Goal: Task Accomplishment & Management: Manage account settings

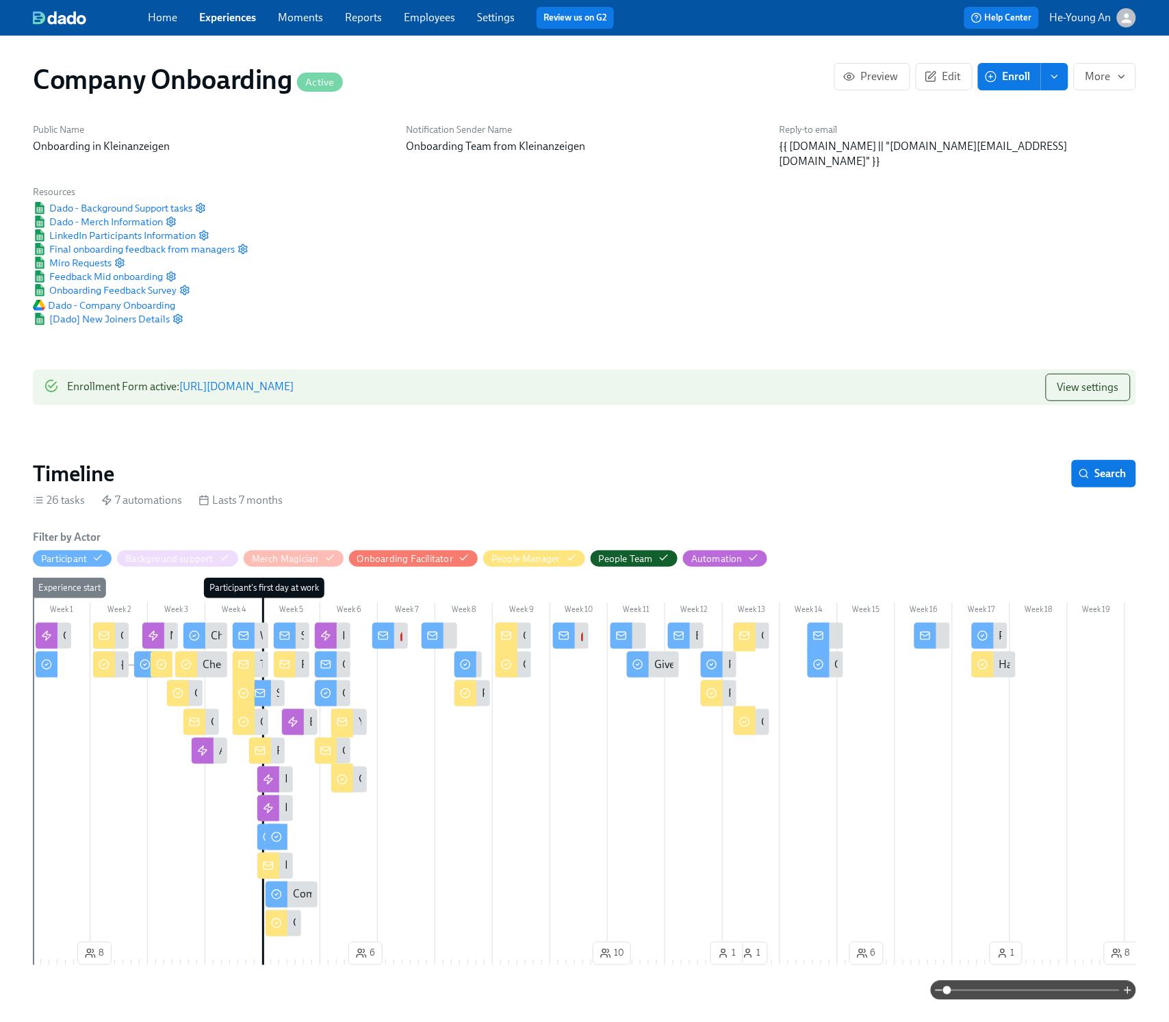
scroll to position [0, 43039]
click at [1117, 77] on icon "button" at bounding box center [1121, 76] width 11 height 11
click at [548, 456] on div at bounding box center [584, 511] width 1169 height 1022
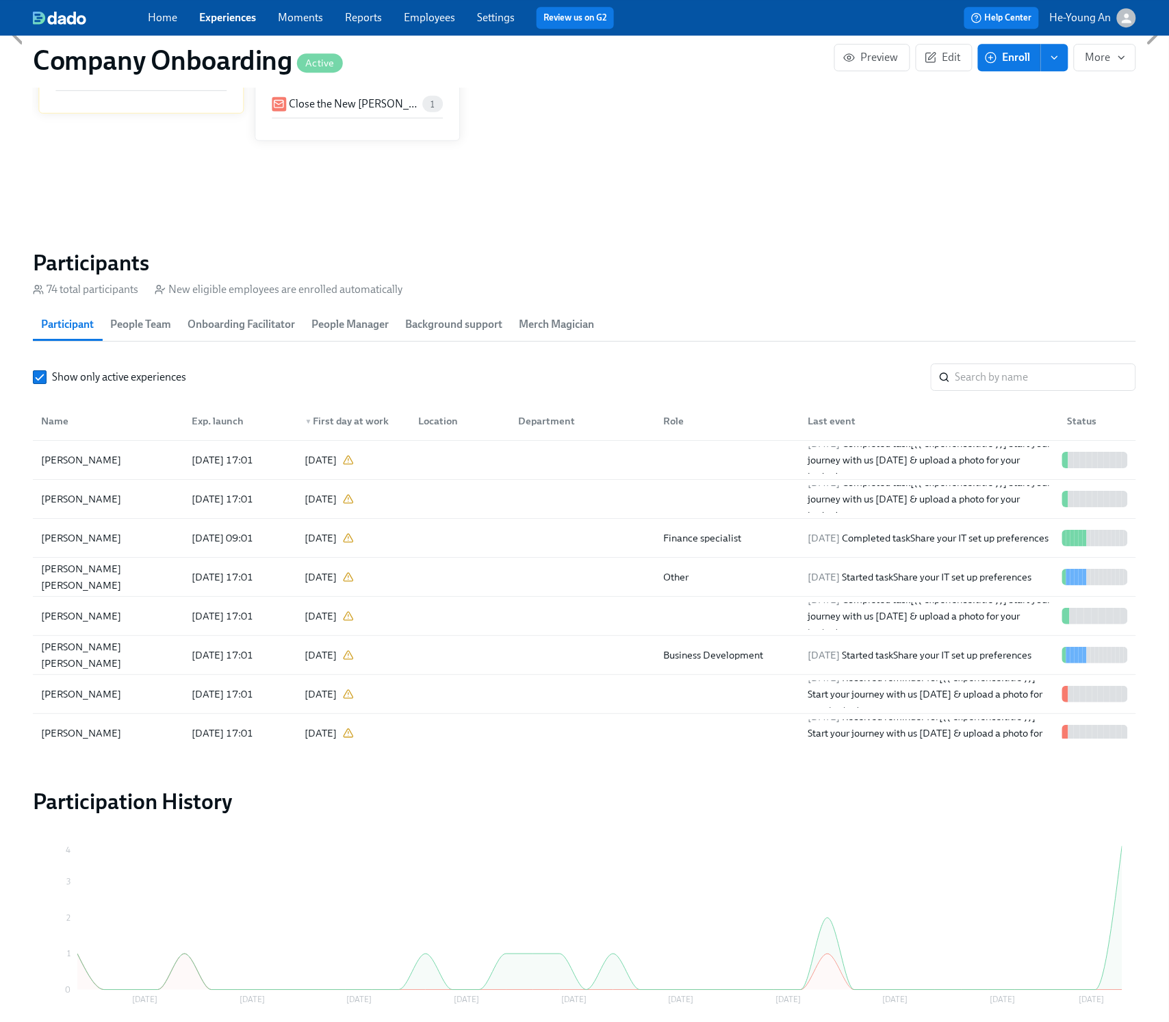
scroll to position [1278, 0]
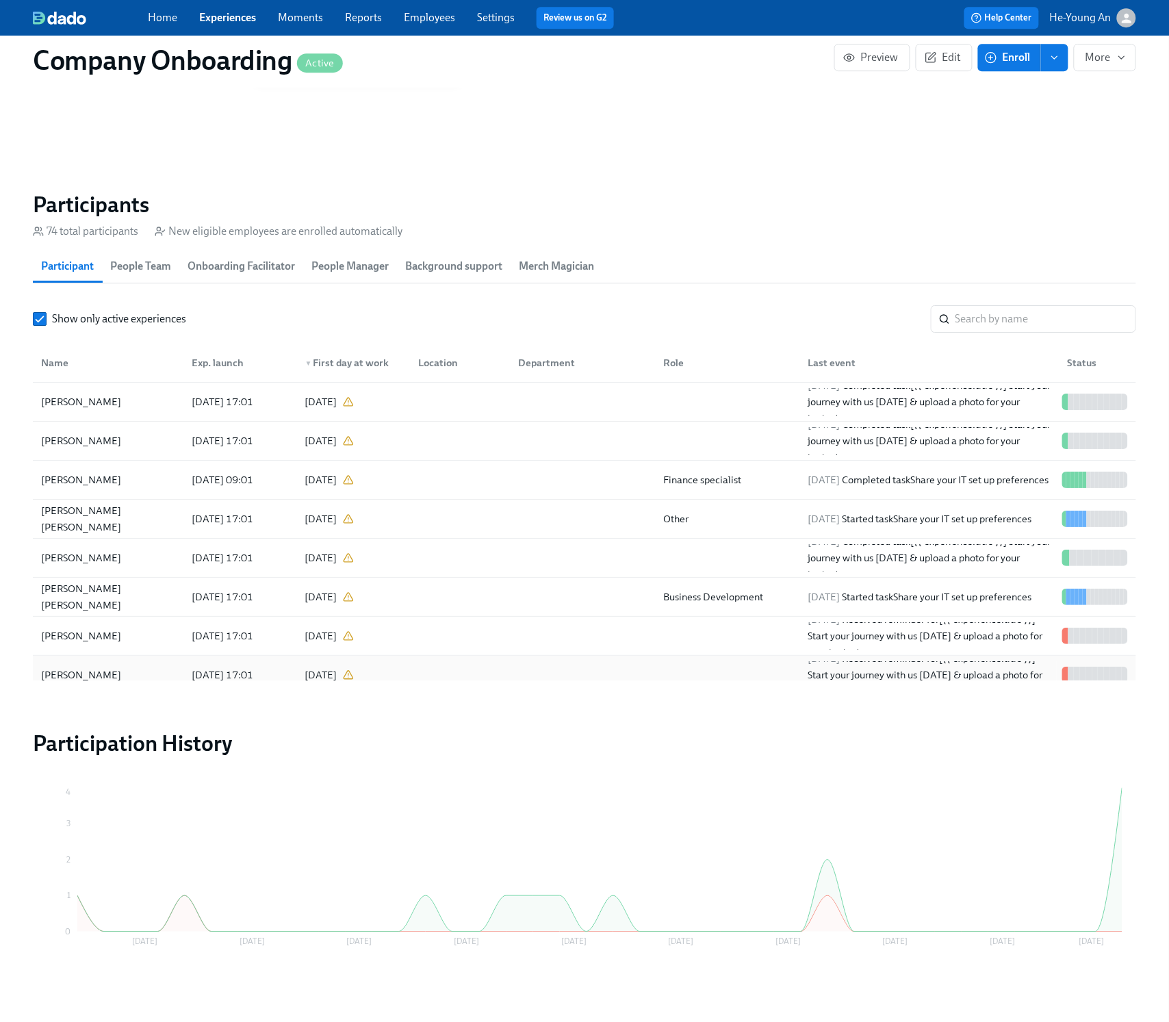
click at [111, 669] on div "[PERSON_NAME]" at bounding box center [81, 675] width 91 height 16
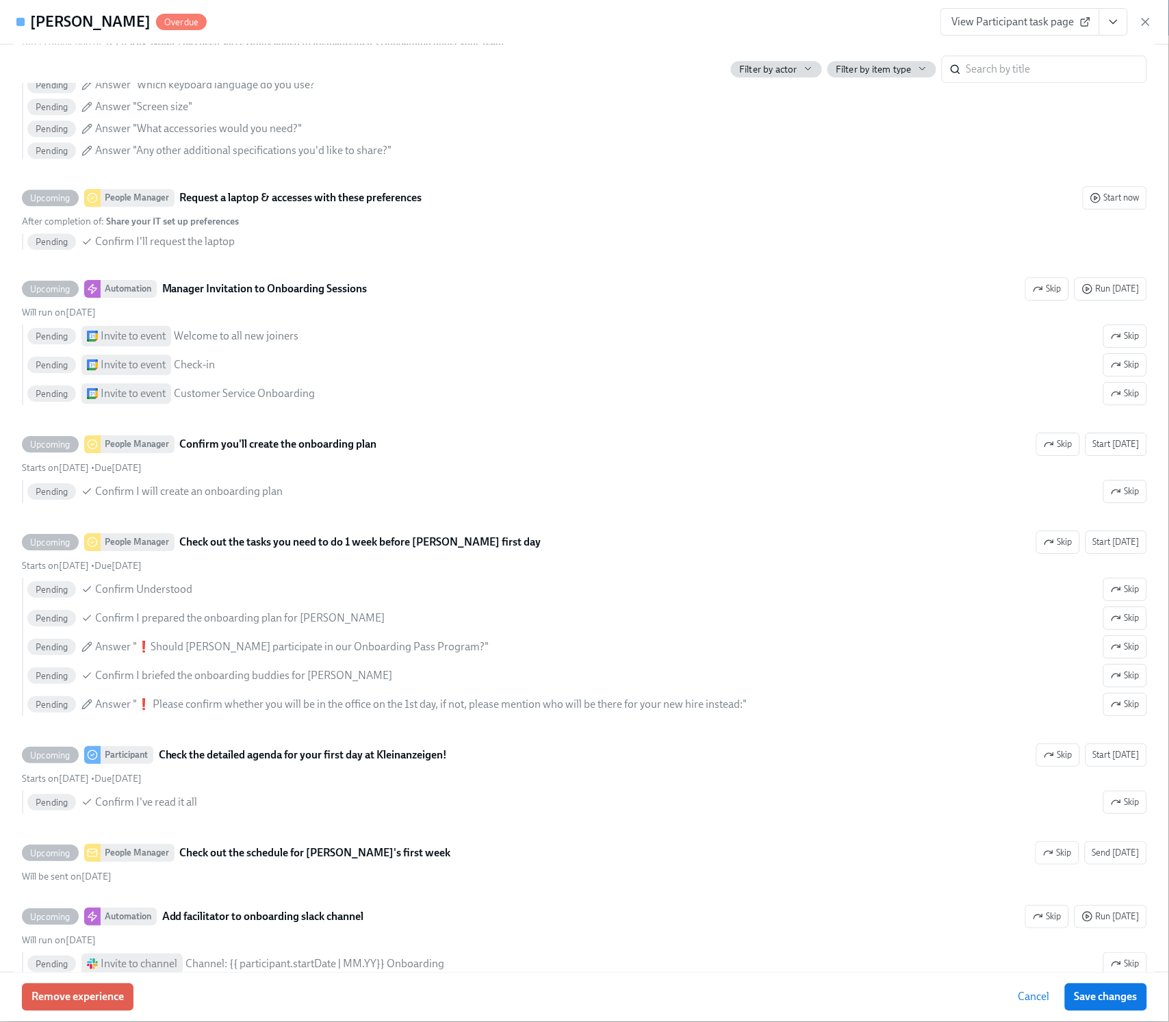
scroll to position [1162, 0]
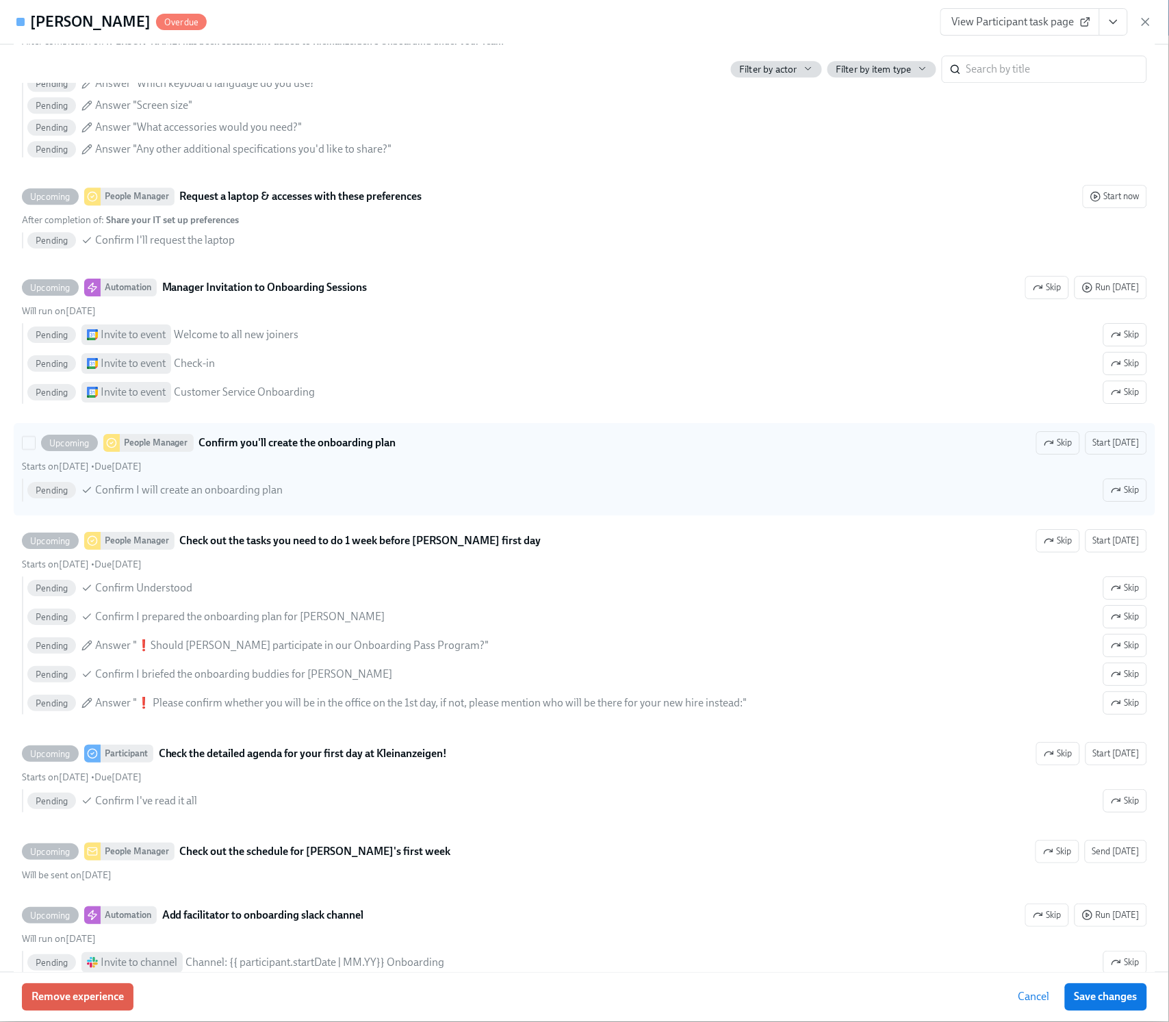
click at [599, 502] on div "Pending Confirm I will create an onboarding plan Skip" at bounding box center [587, 489] width 1120 height 23
click at [35, 449] on input "Upcoming People Manager Confirm you'll create the onboarding plan Skip Start [D…" at bounding box center [29, 443] width 12 height 12
checkbox input "true"
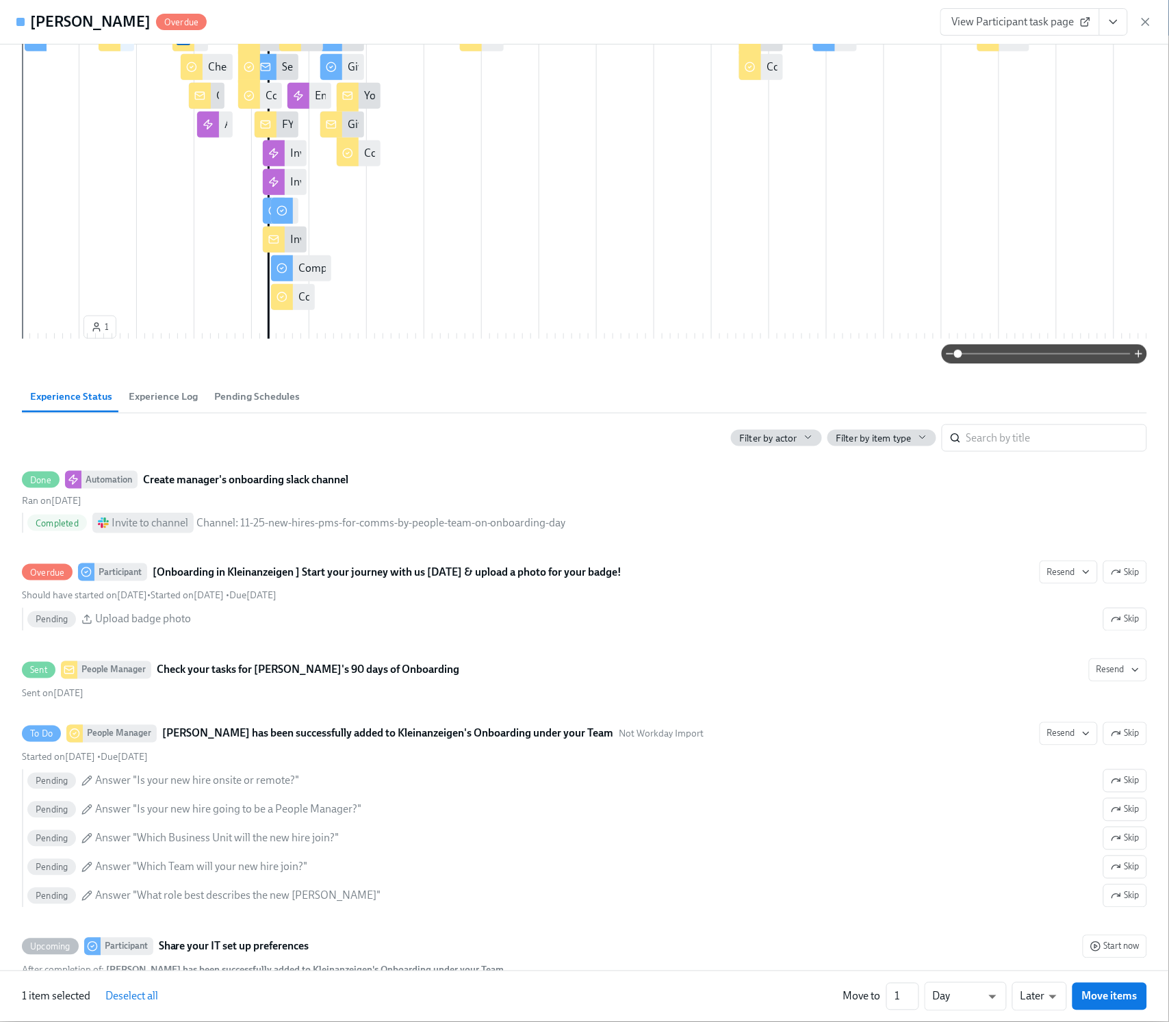
scroll to position [0, 0]
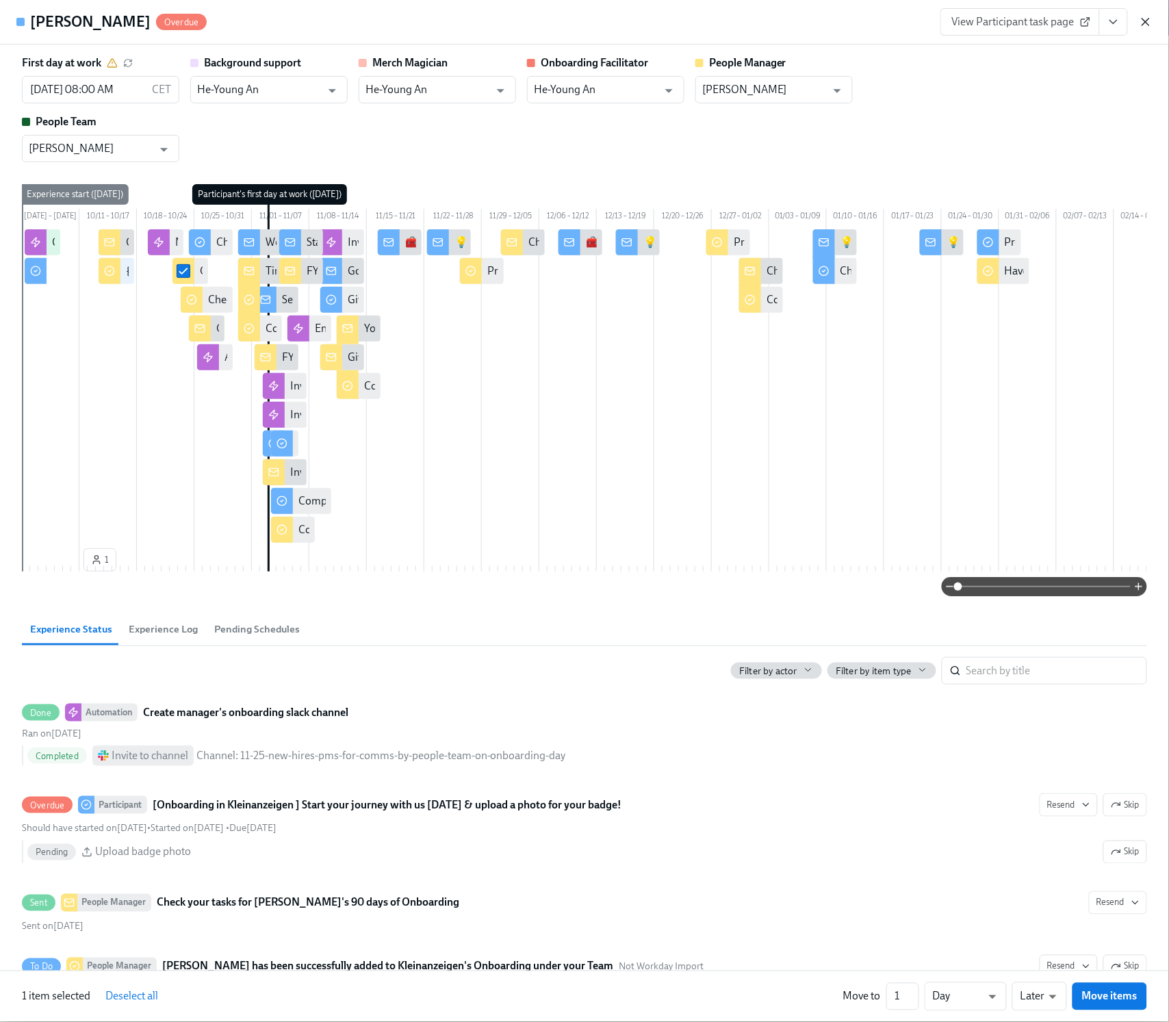
click at [1144, 25] on icon "button" at bounding box center [1146, 22] width 14 height 14
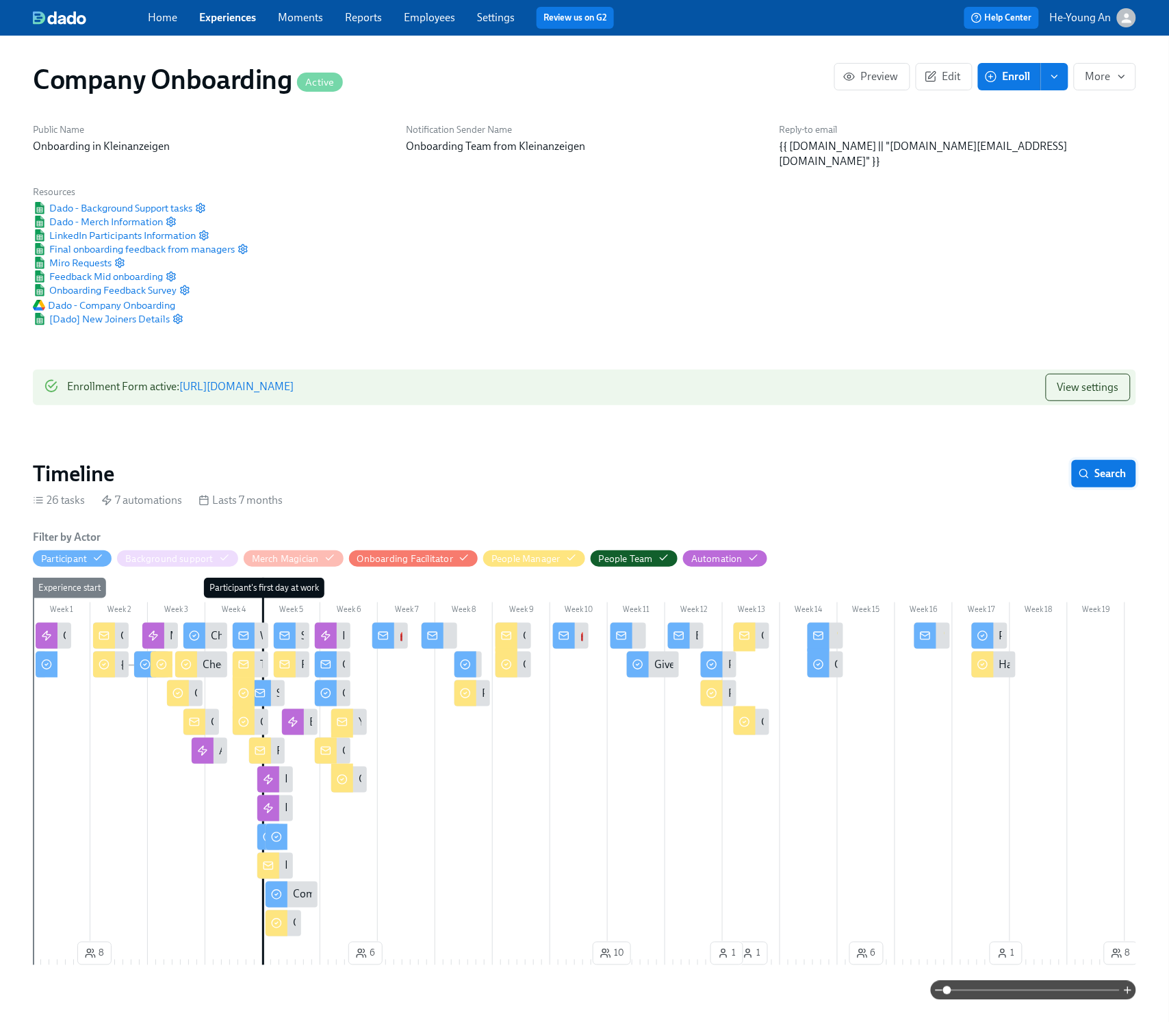
click at [1103, 467] on span "Search" at bounding box center [1104, 474] width 45 height 14
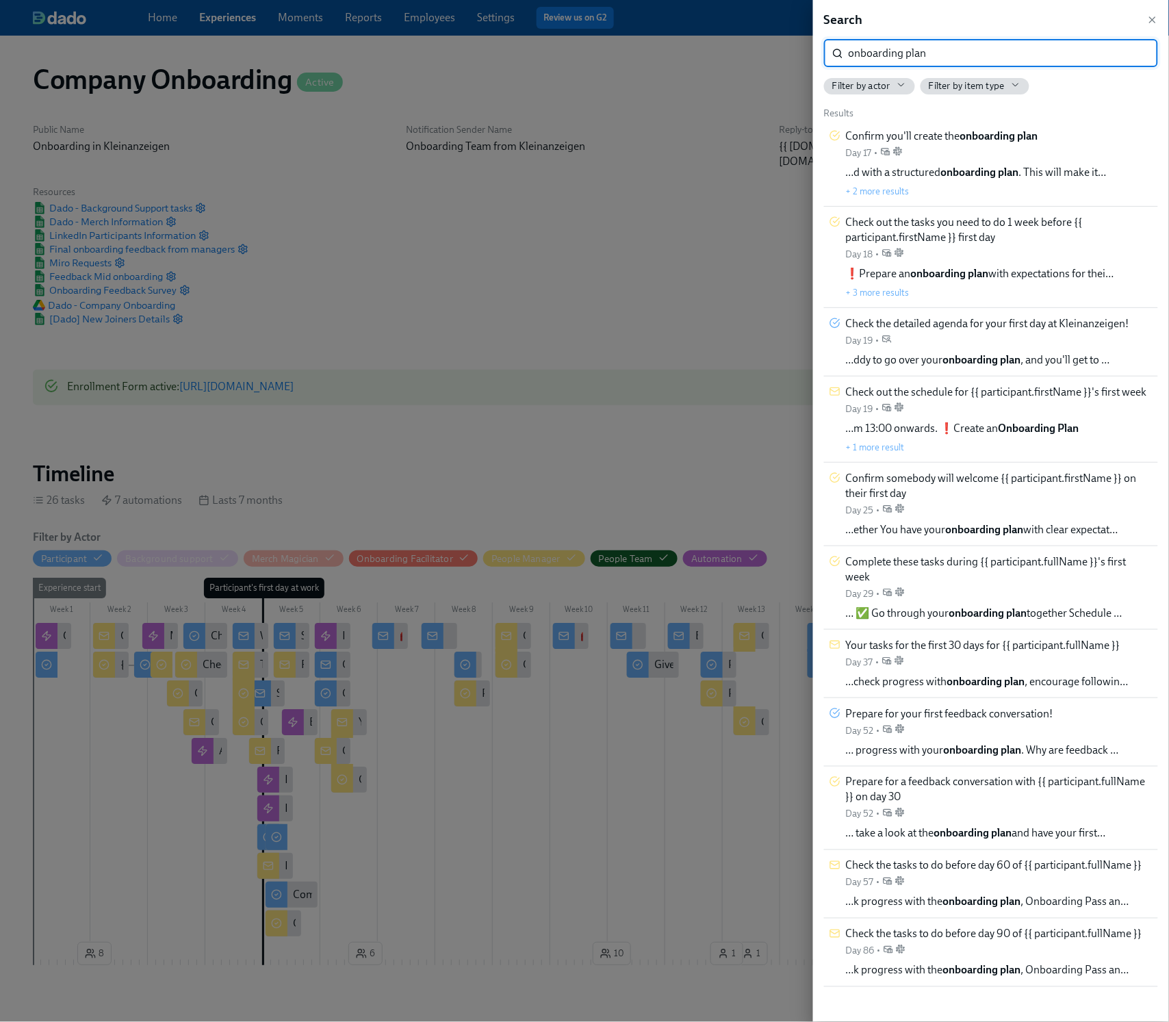
type input "onboarding plan"
click at [1077, 146] on div "Confirm you'll create the onboarding plan Day 17 • …d with a structured onboard…" at bounding box center [976, 163] width 261 height 69
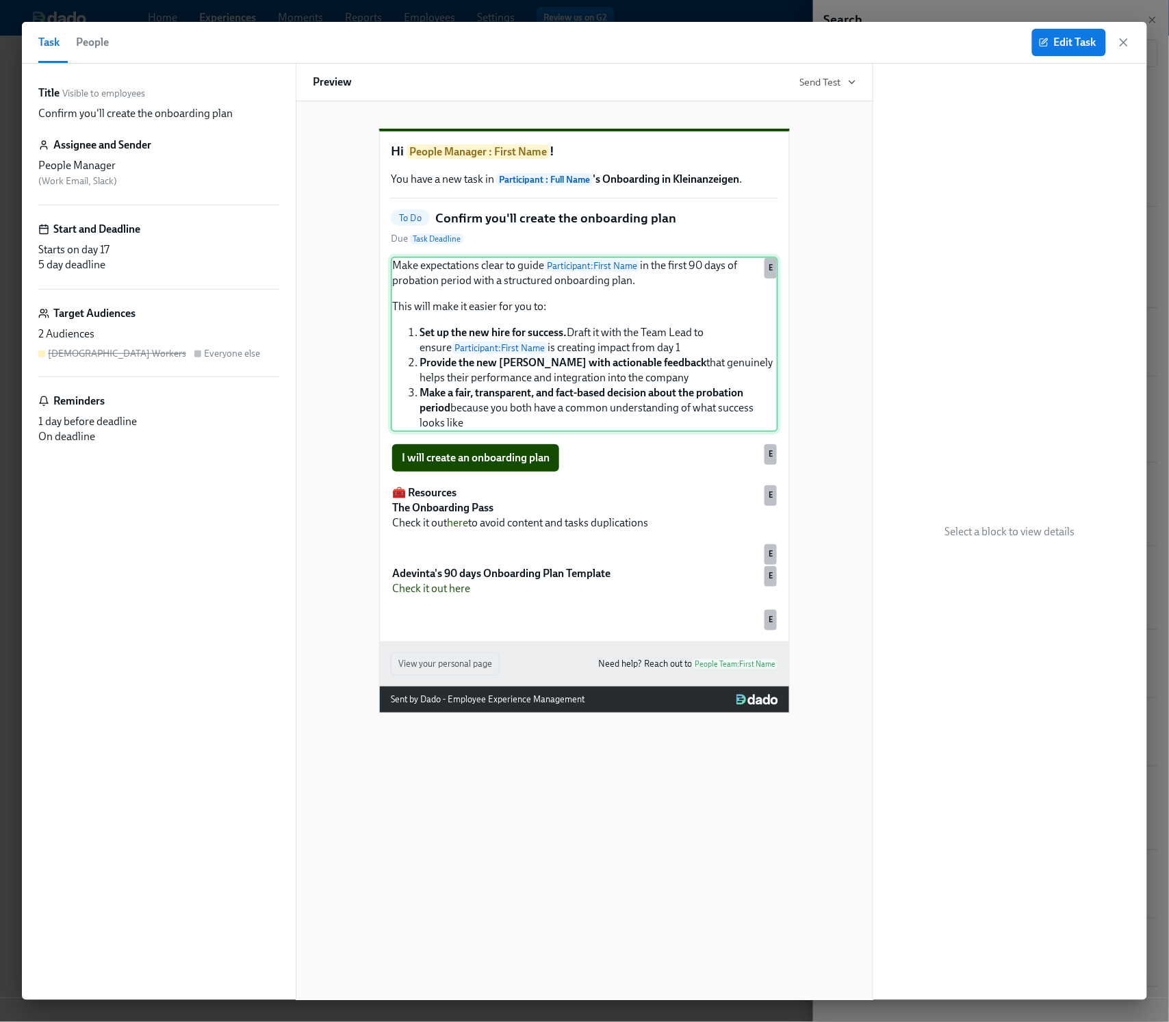
scroll to position [111, 0]
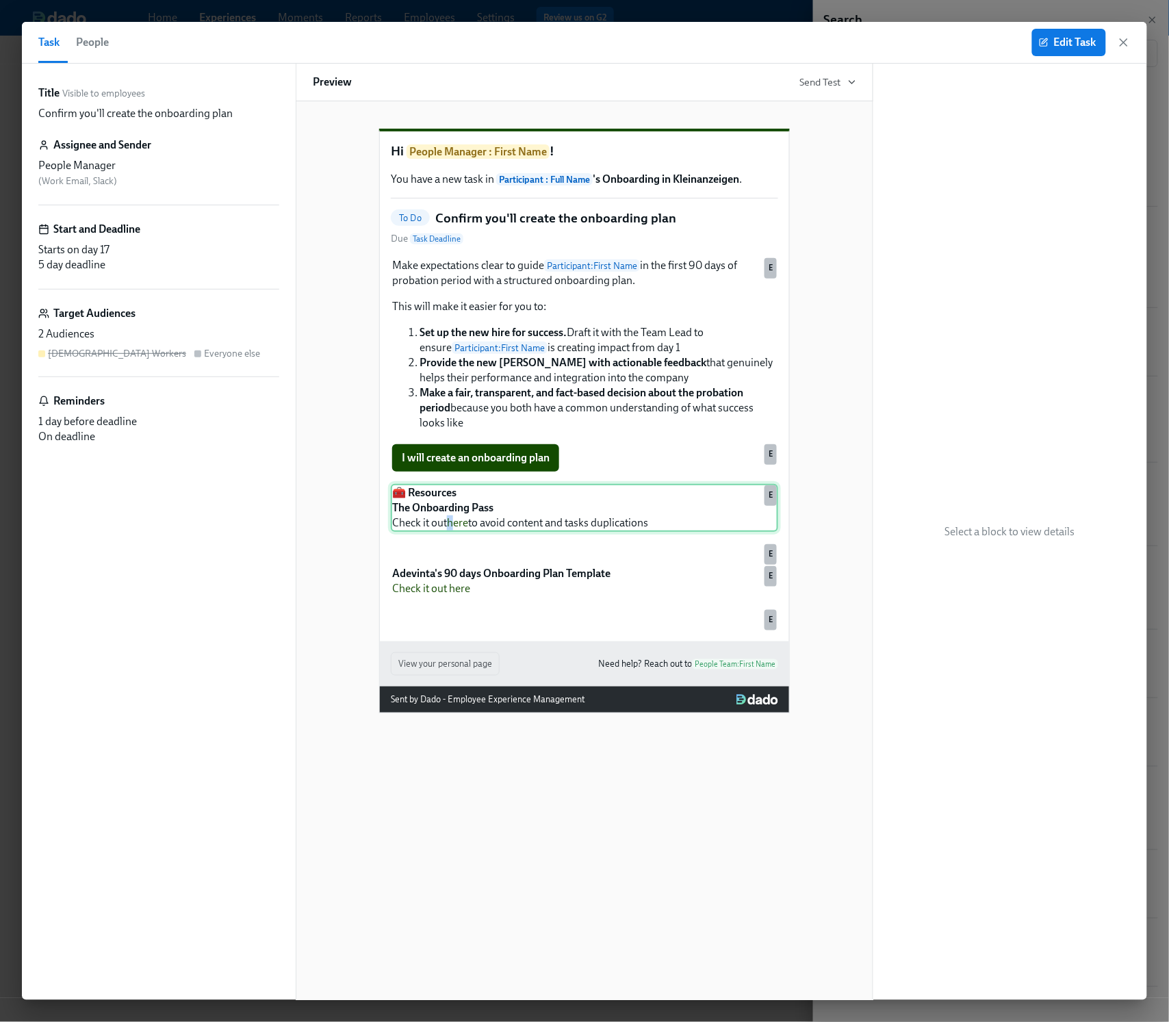
click at [452, 484] on div "🧰 Resources The Onboarding Pass Check it out here to avoid content and tasks du…" at bounding box center [584, 508] width 387 height 48
click at [1127, 38] on icon "button" at bounding box center [1124, 43] width 14 height 14
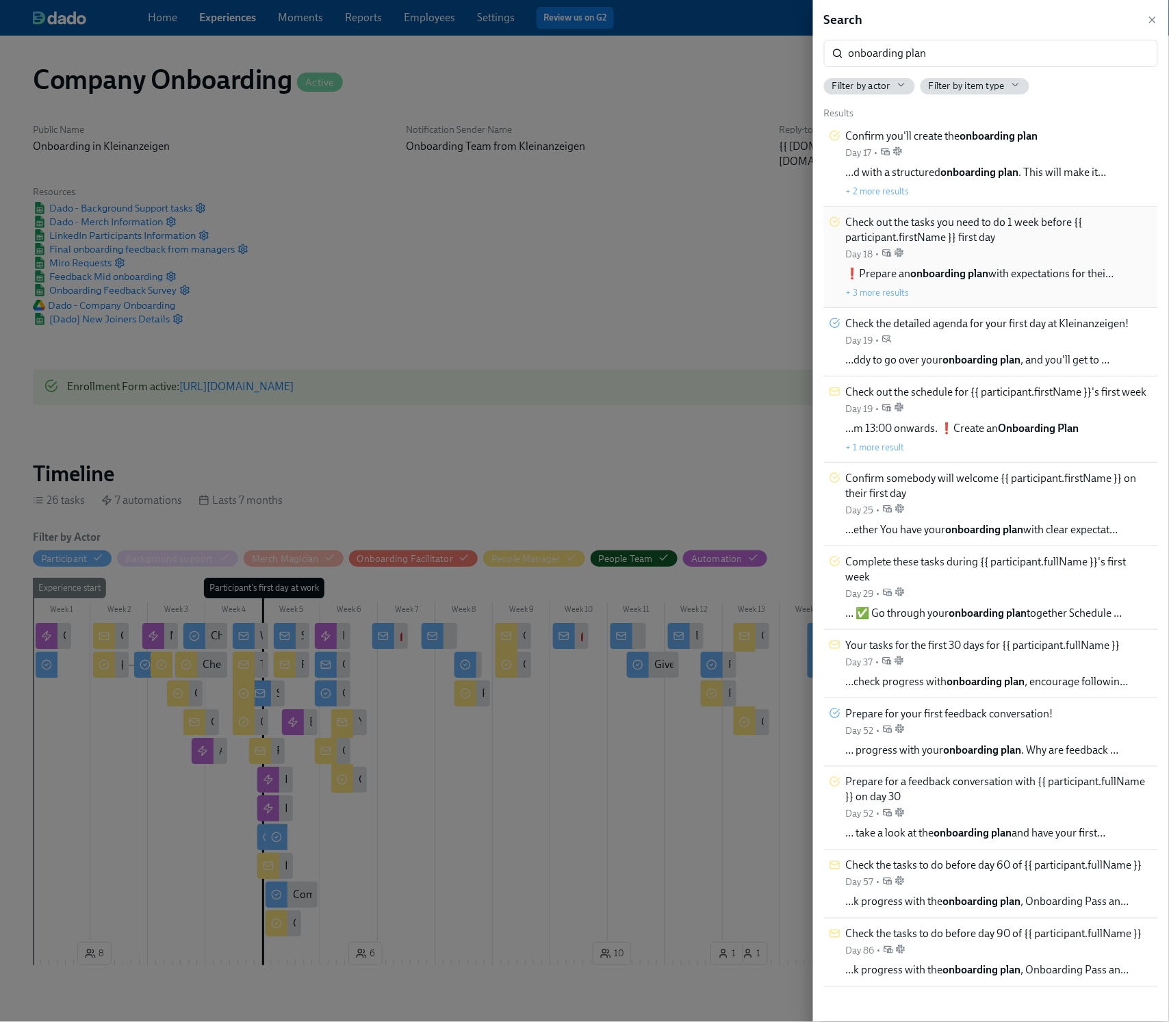
click at [1030, 246] on div "Check out the tasks you need to do 1 week before {{ participant.firstName }} fi…" at bounding box center [999, 238] width 307 height 46
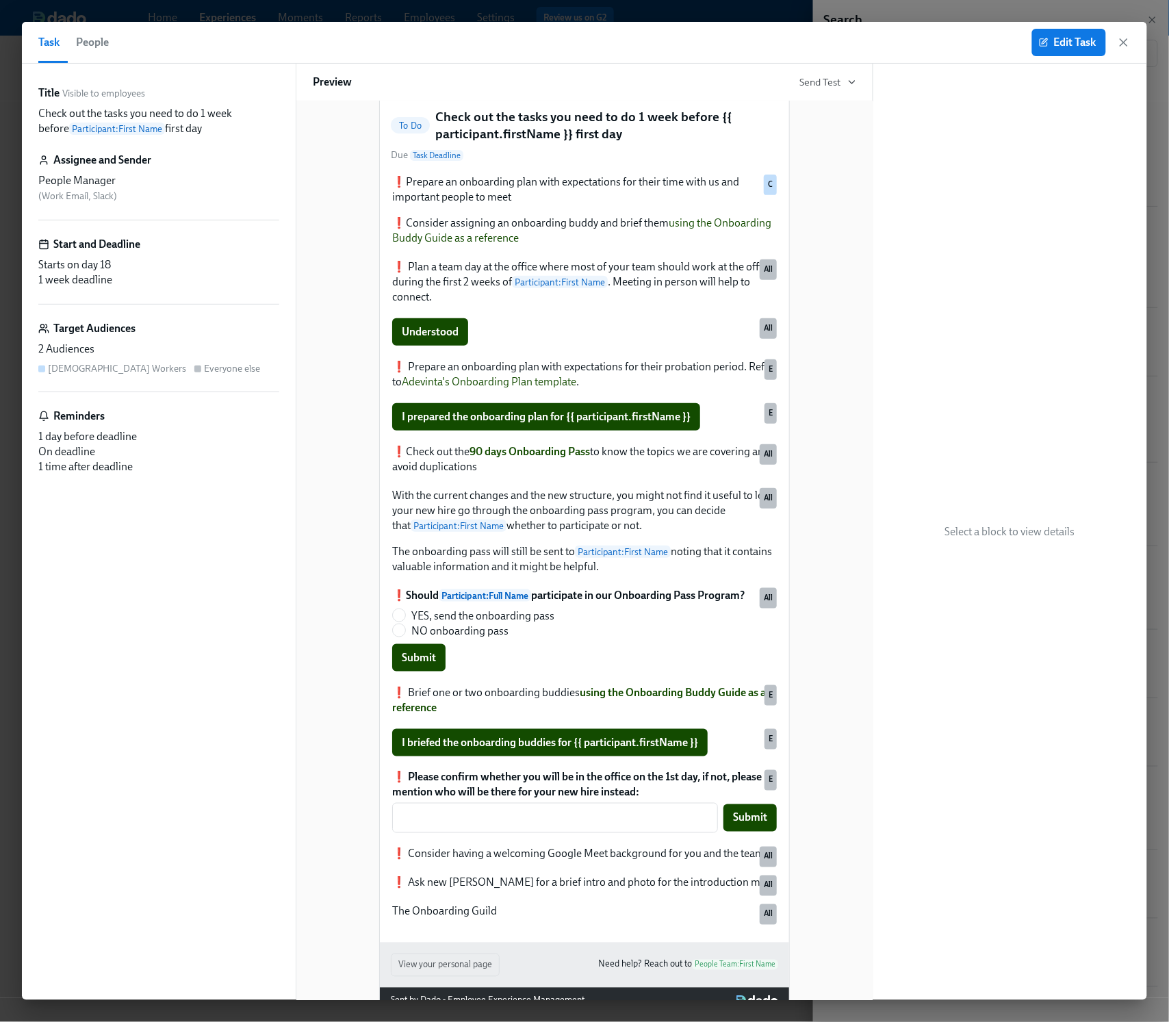
scroll to position [136, 0]
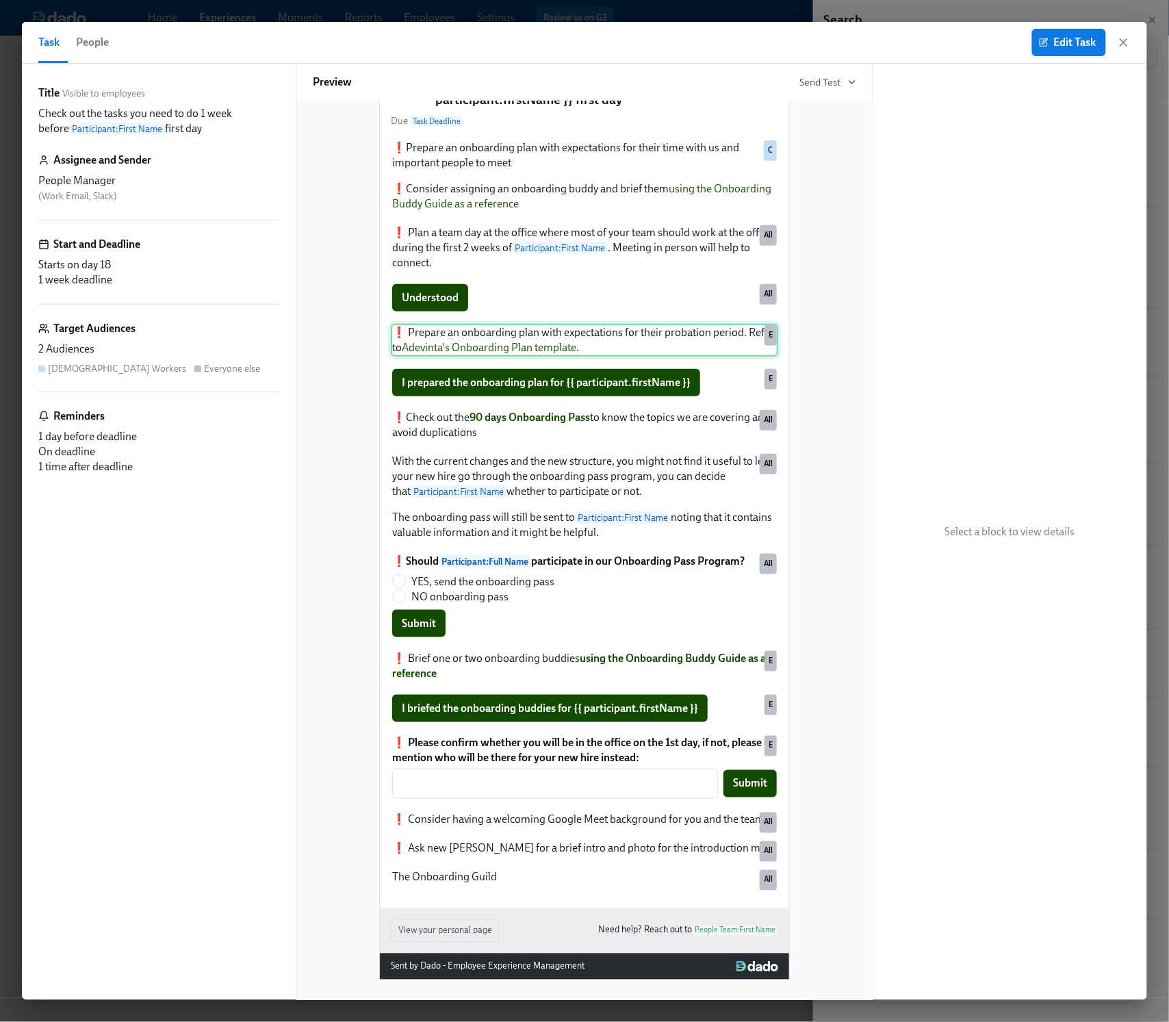
click at [495, 357] on div "❗️ Prepare an onboarding plan with expectations for their probation period. Ref…" at bounding box center [584, 340] width 387 height 33
click at [548, 357] on div "❗️ Prepare an onboarding plan with expectations for their probation period. Ref…" at bounding box center [584, 340] width 387 height 33
click at [1082, 48] on span "Edit Task" at bounding box center [1069, 43] width 55 height 14
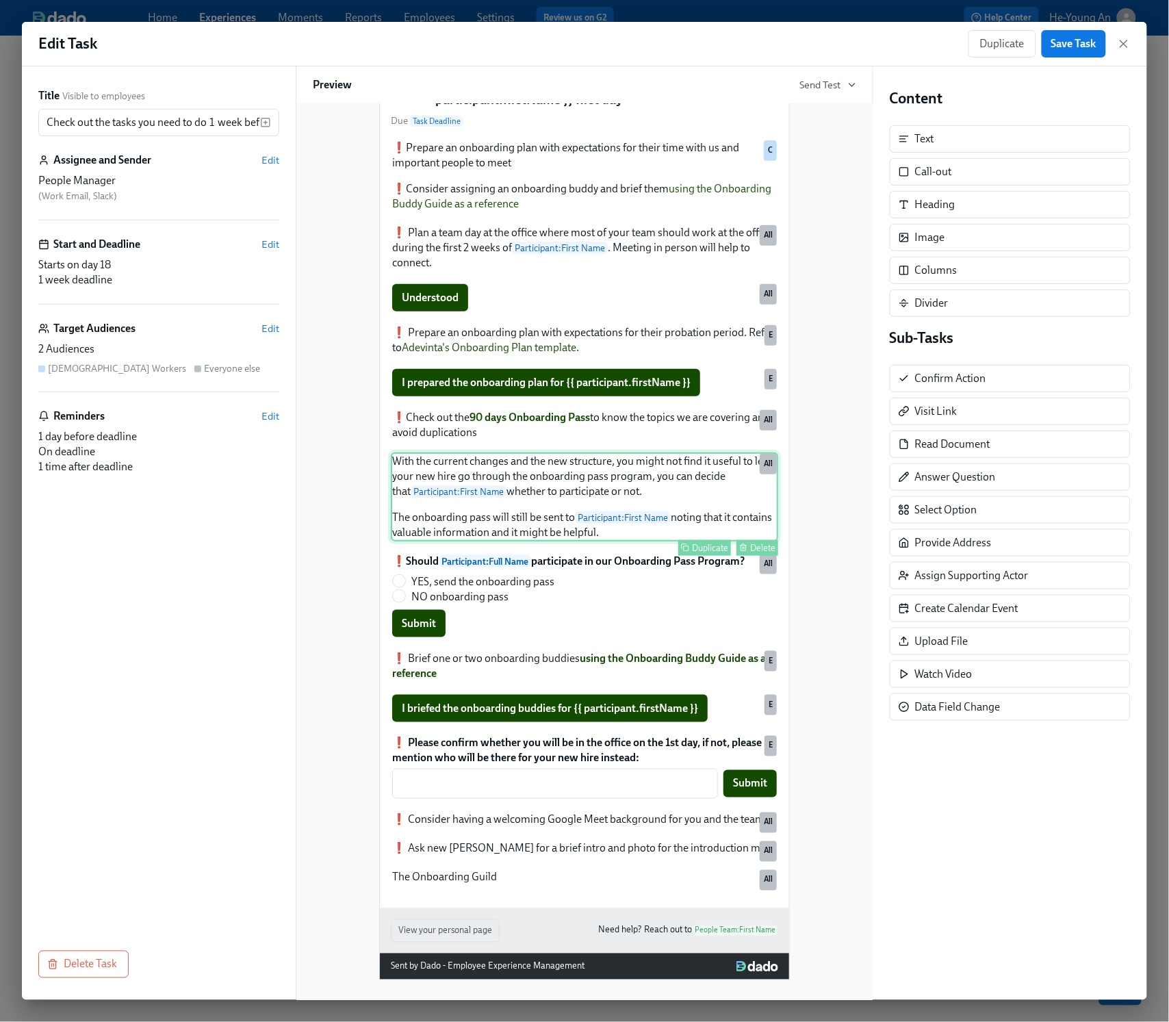
scroll to position [144, 0]
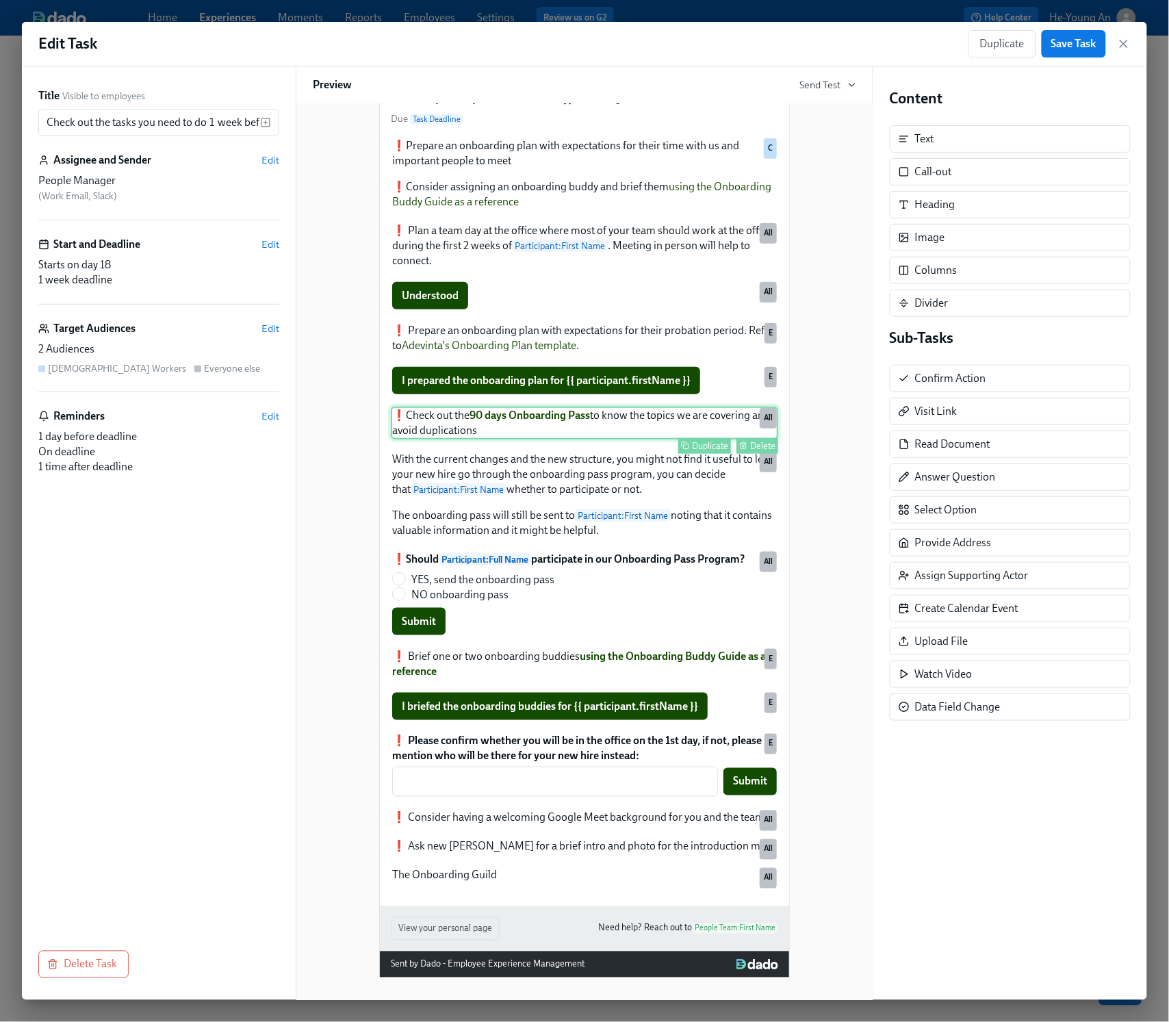
click at [561, 433] on div "❗️Check out the 90 days Onboarding Pass to know the topics we are covering and …" at bounding box center [584, 423] width 387 height 33
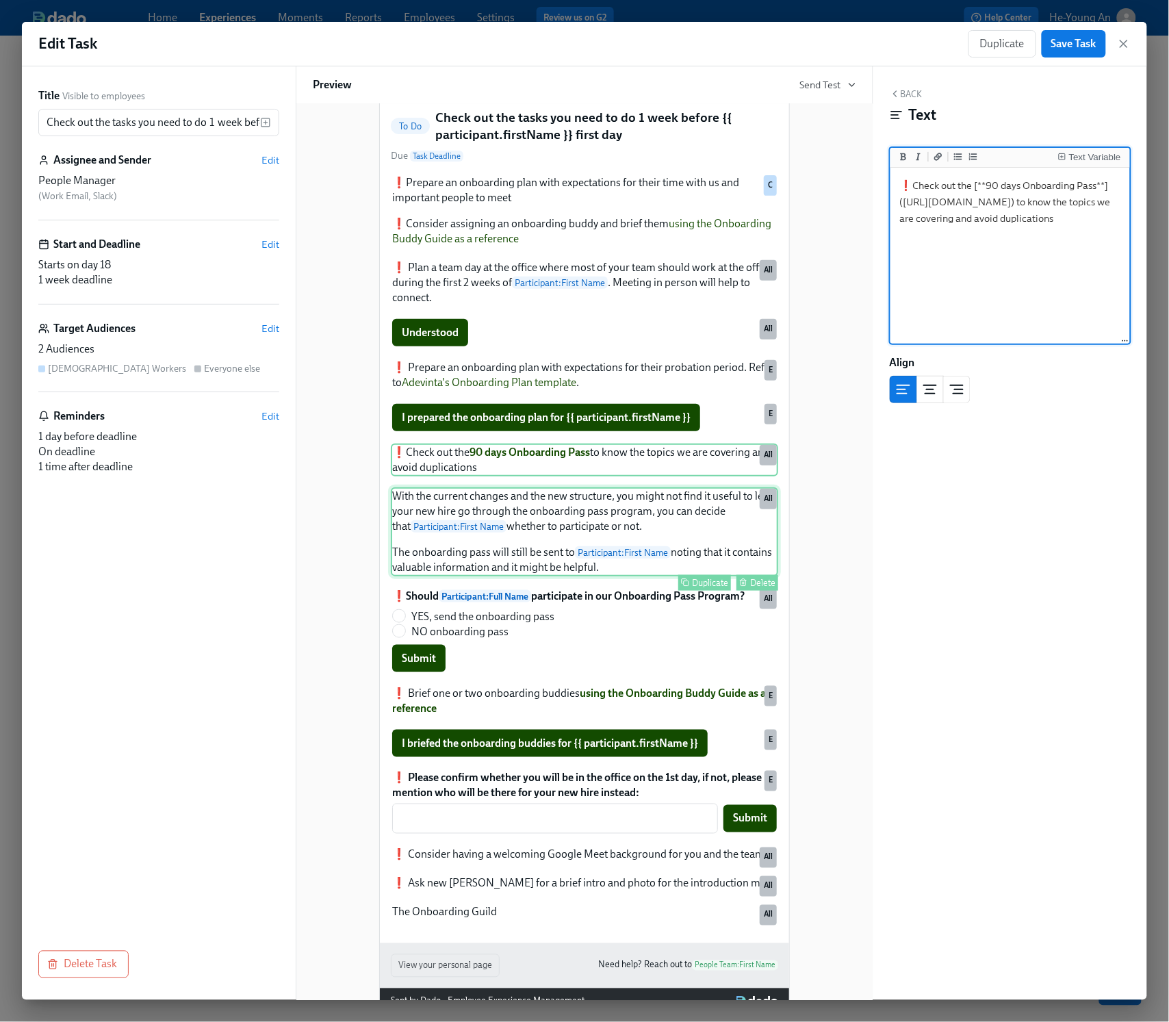
scroll to position [91, 0]
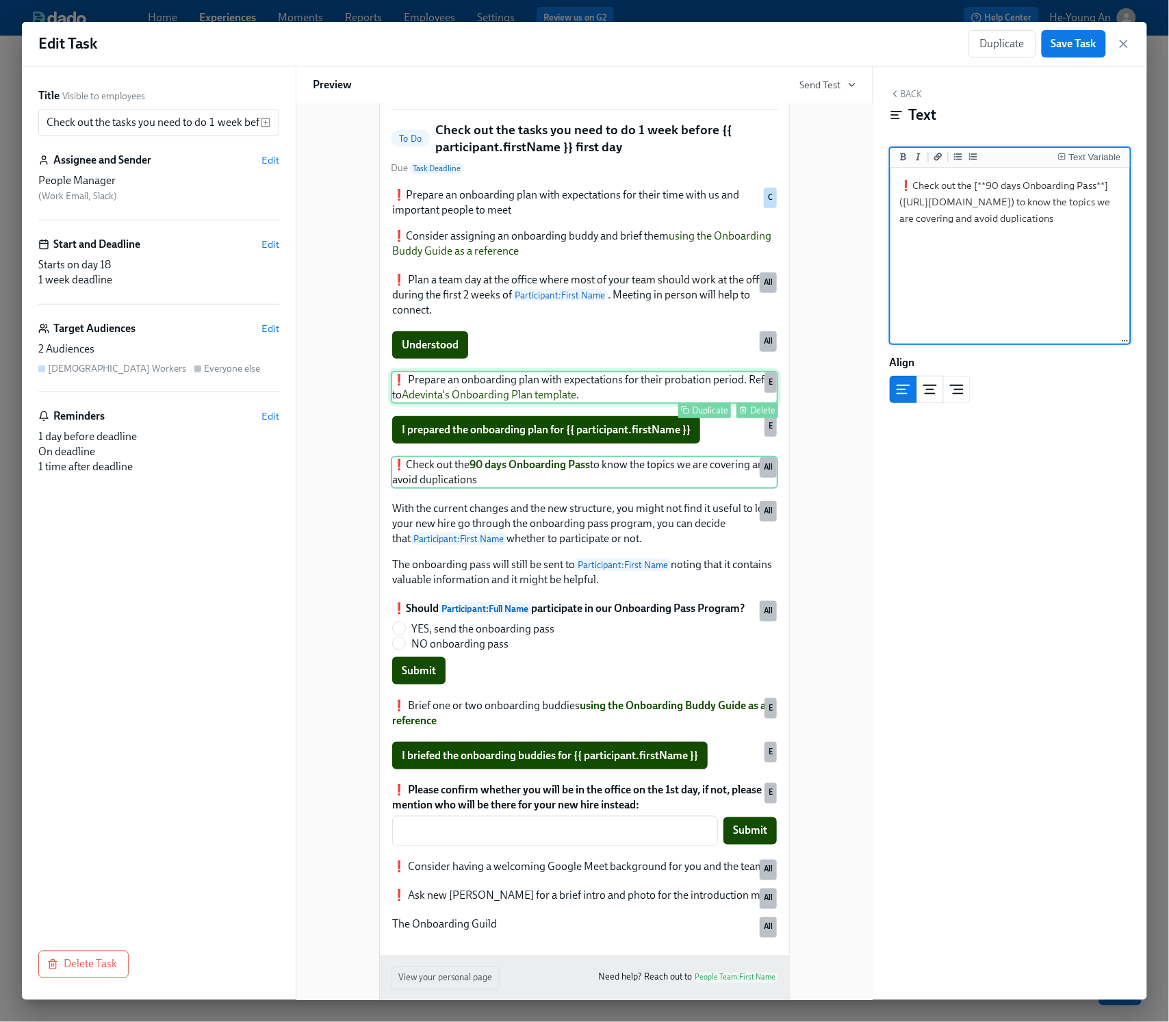
click at [595, 404] on div "❗️ Prepare an onboarding plan with expectations for their probation period. Ref…" at bounding box center [584, 387] width 387 height 33
drag, startPoint x: 1058, startPoint y: 267, endPoint x: 904, endPoint y: 235, distance: 156.5
click at [904, 235] on textarea "❗️ Prepare an onboarding plan with expectations for their probation period. Ref…" at bounding box center [1010, 256] width 234 height 172
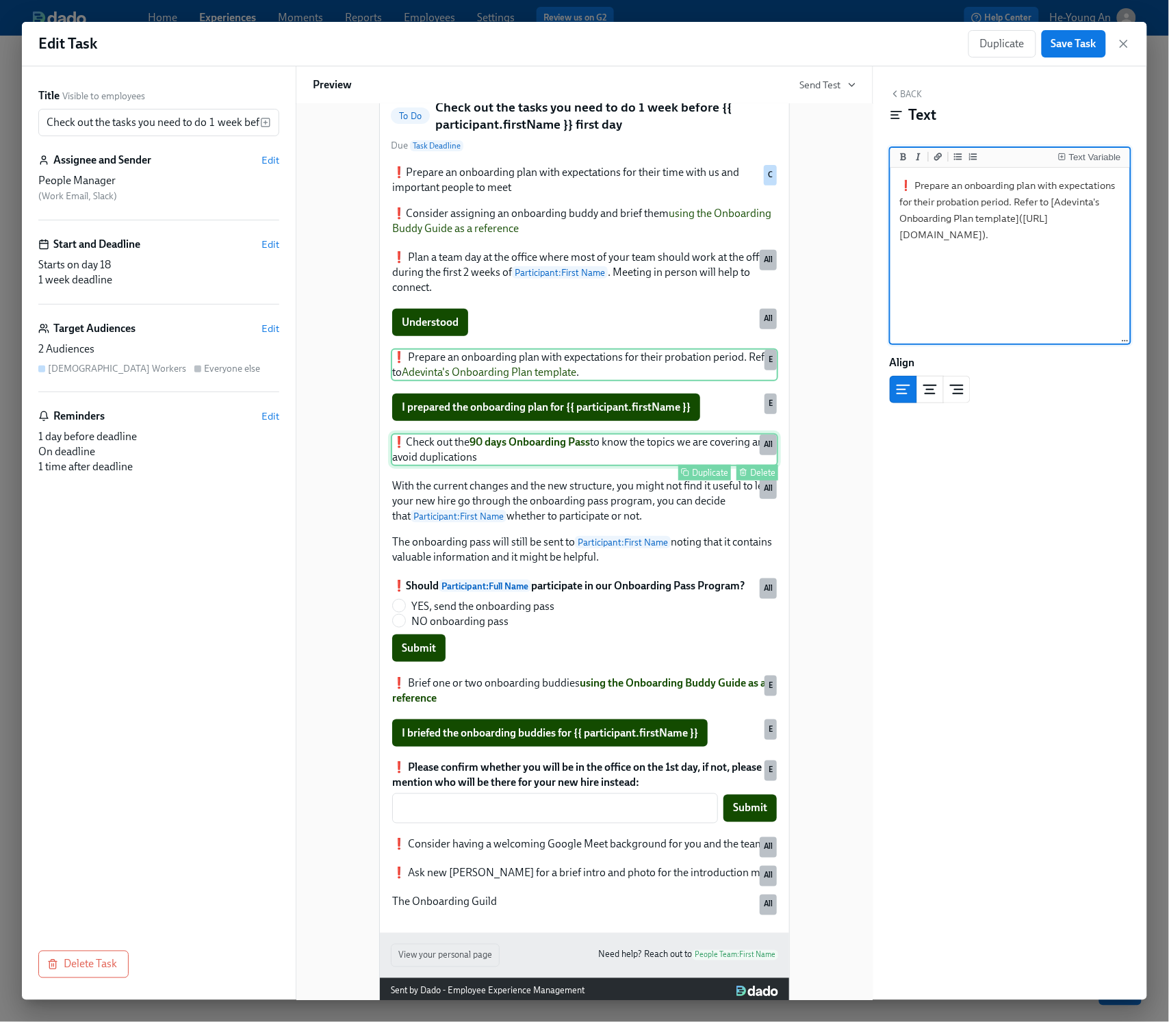
click at [553, 461] on div "❗️Check out the 90 days Onboarding Pass to know the topics we are covering and …" at bounding box center [584, 449] width 387 height 33
click at [1025, 220] on textarea "❗️Check out the [**90 days Onboarding Pass**]([URL][DOMAIN_NAME]) to know the t…" at bounding box center [1010, 256] width 234 height 172
drag, startPoint x: 902, startPoint y: 204, endPoint x: 991, endPoint y: 205, distance: 89.0
click at [992, 205] on textarea "❗️Check out the [**90 days Onboarding Pass**]([URL][DOMAIN_NAME]) to know the t…" at bounding box center [1010, 256] width 234 height 172
click at [991, 205] on textarea "❗️Check out the [**90 days Onboarding Pass**]([URL][DOMAIN_NAME]) to know the t…" at bounding box center [1010, 256] width 234 height 172
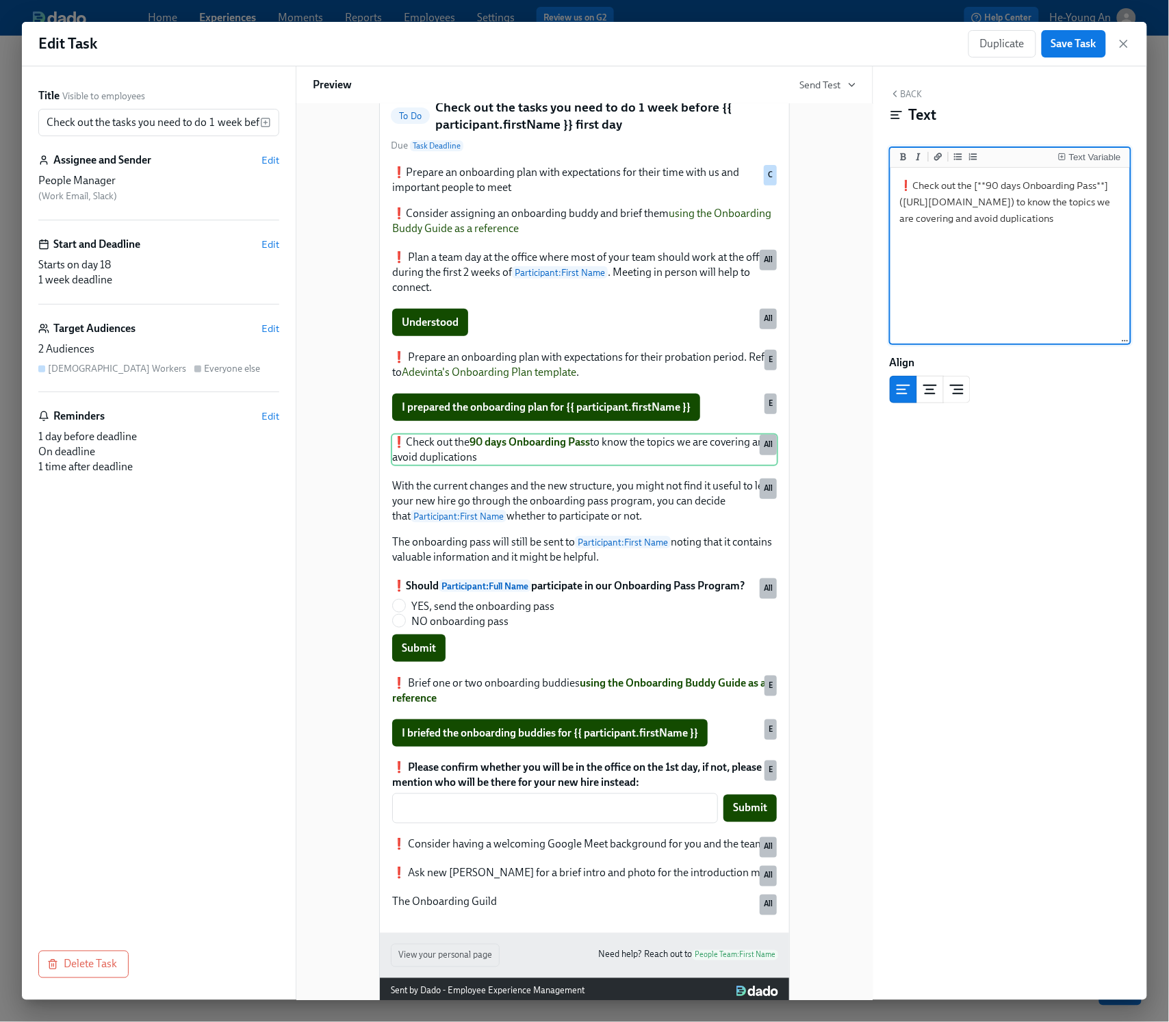
drag, startPoint x: 905, startPoint y: 202, endPoint x: 1044, endPoint y: 231, distance: 142.0
click at [1044, 231] on textarea "❗️Check out the [**90 days Onboarding Pass**]([URL][DOMAIN_NAME]) to know the t…" at bounding box center [1010, 256] width 234 height 172
